Goal: Find specific page/section: Find specific page/section

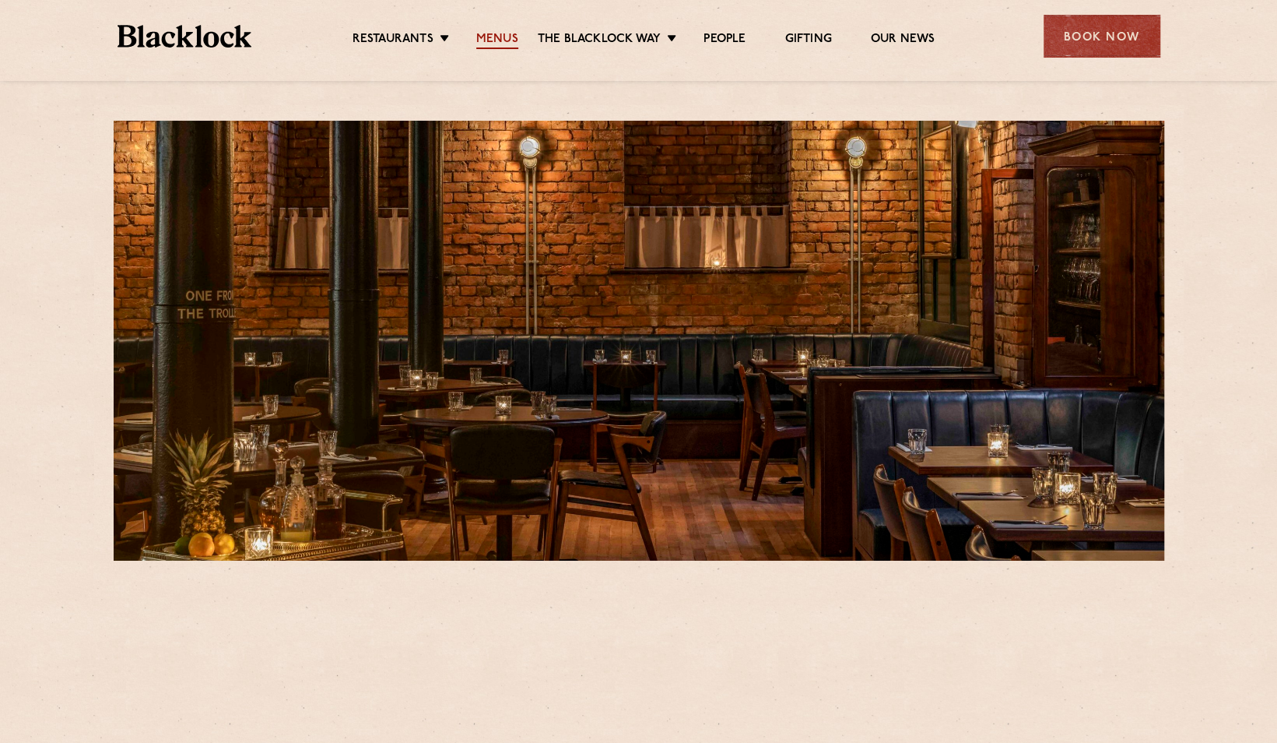
click at [501, 34] on link "Menus" at bounding box center [497, 40] width 42 height 17
click at [493, 36] on link "Menus" at bounding box center [497, 40] width 42 height 17
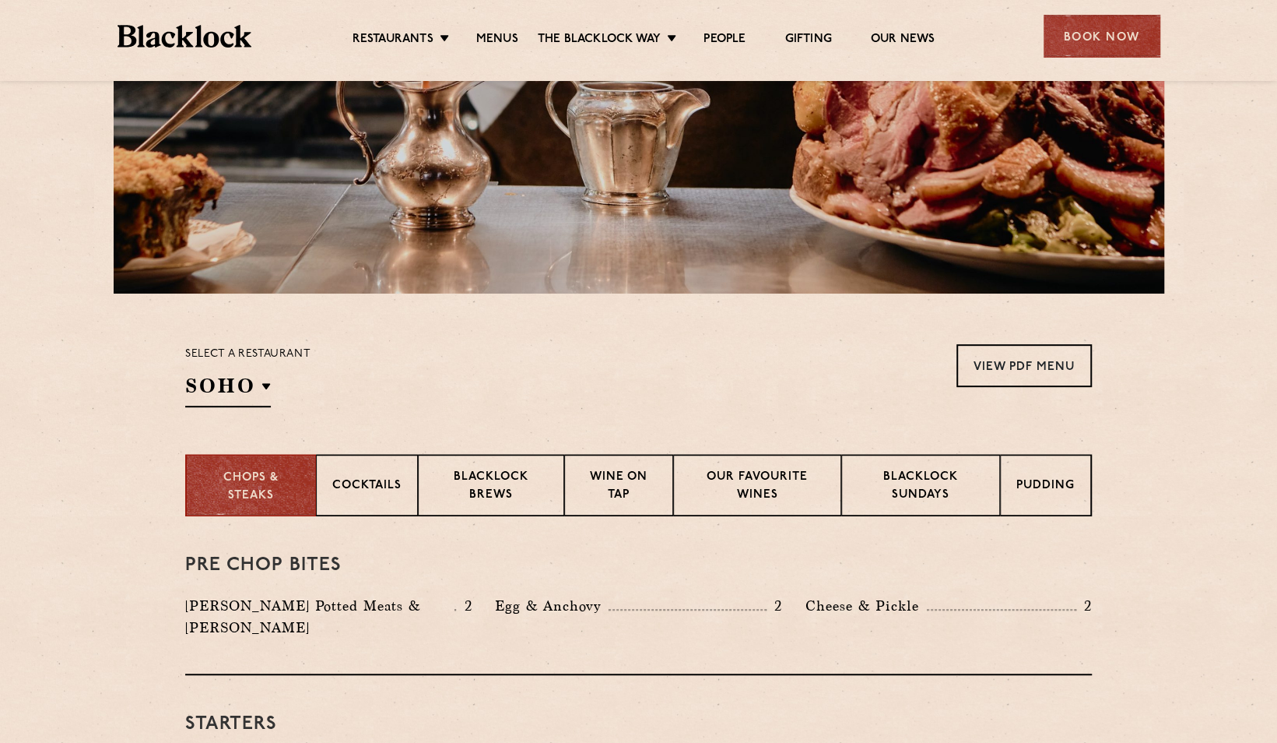
scroll to position [269, 0]
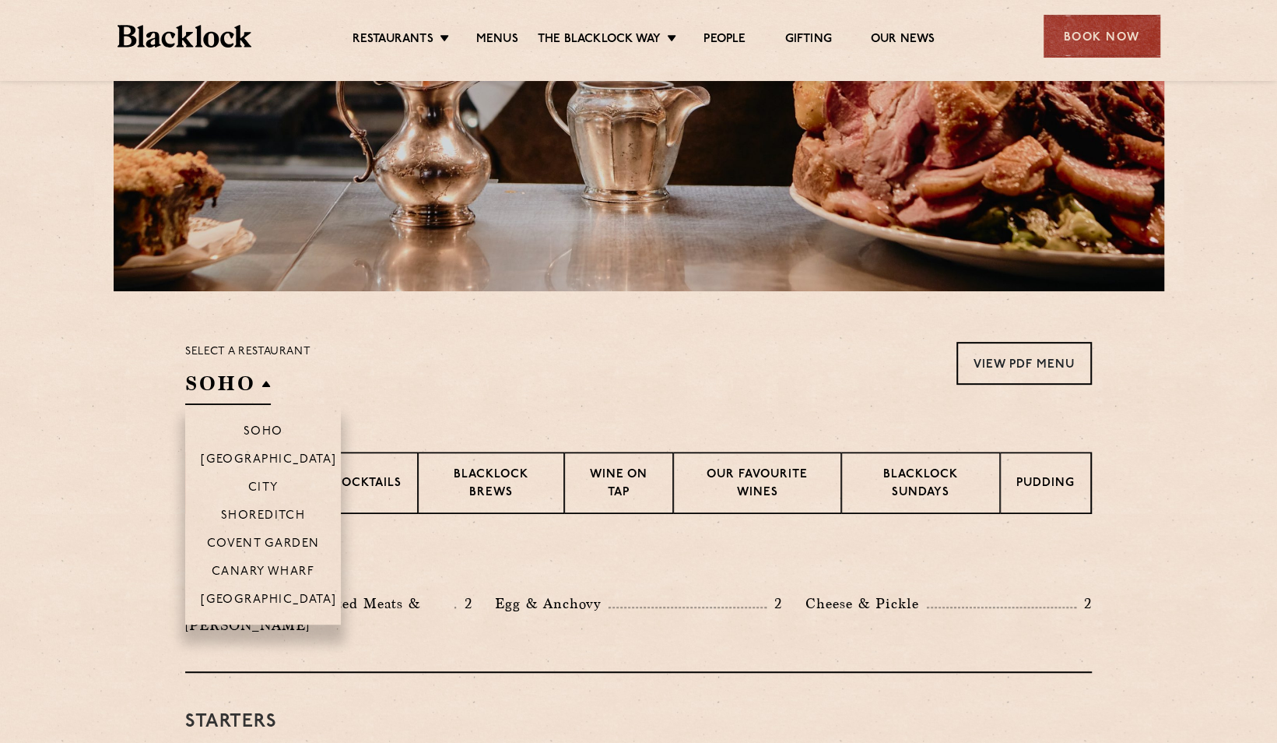
click at [265, 391] on h2 "SOHO" at bounding box center [228, 387] width 86 height 35
click at [265, 601] on p "[GEOGRAPHIC_DATA]" at bounding box center [269, 601] width 136 height 16
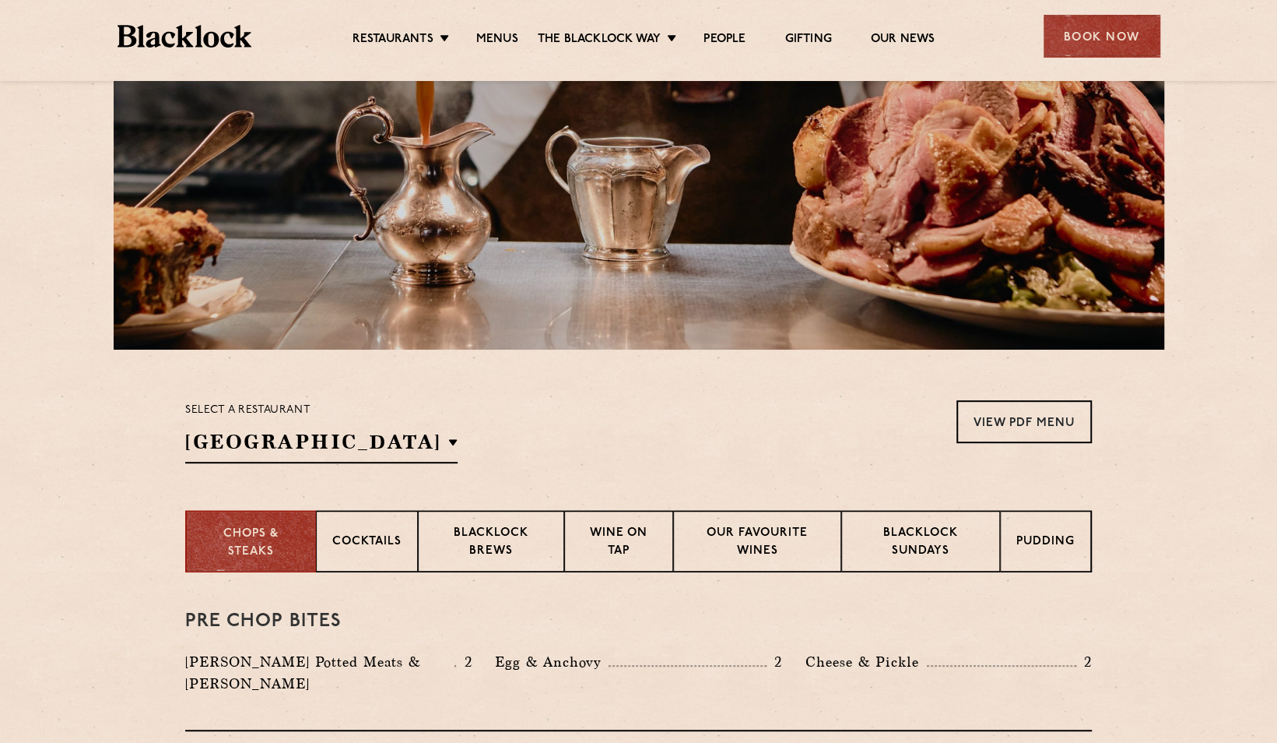
scroll to position [0, 0]
